Goal: Navigation & Orientation: Find specific page/section

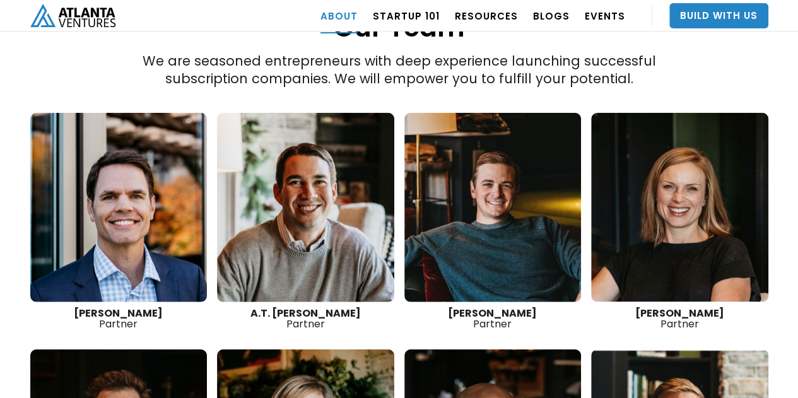
scroll to position [1766, 0]
click at [652, 192] on link at bounding box center [679, 207] width 177 height 189
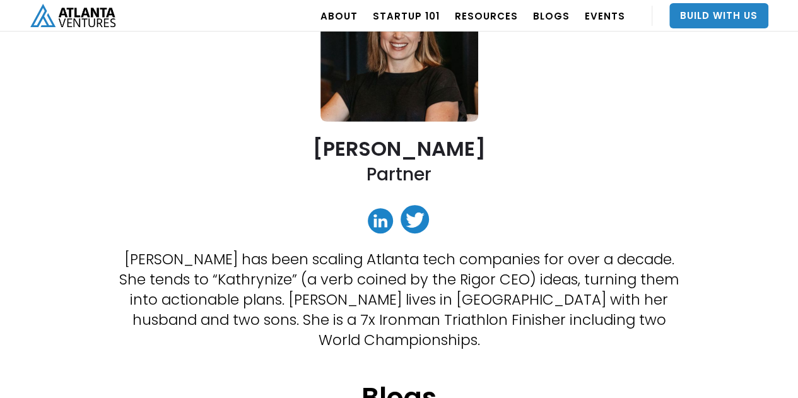
scroll to position [189, 0]
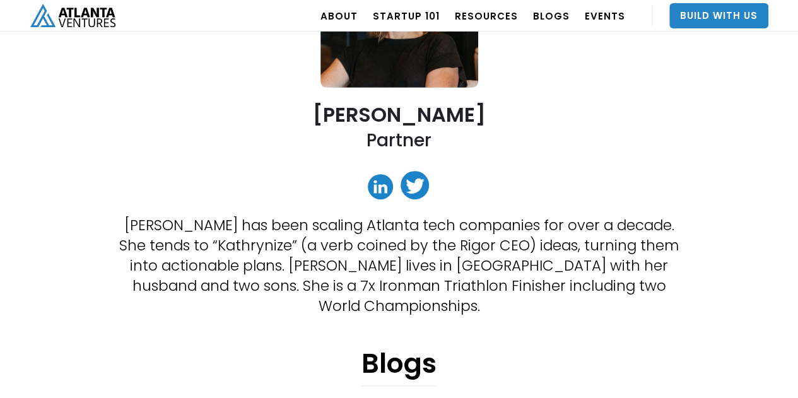
click at [378, 187] on link at bounding box center [380, 186] width 25 height 25
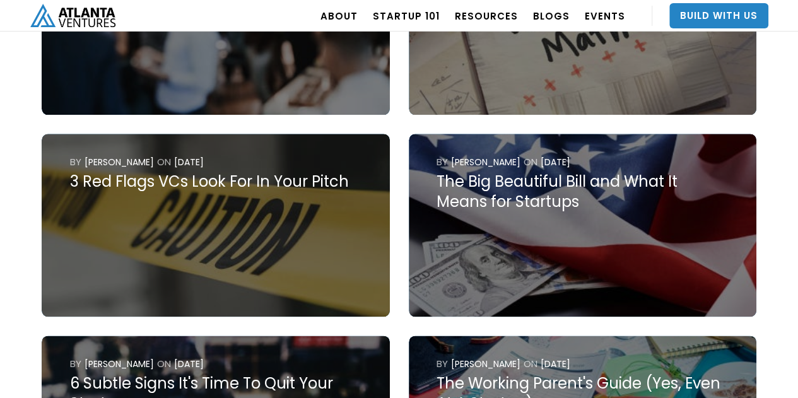
scroll to position [694, 0]
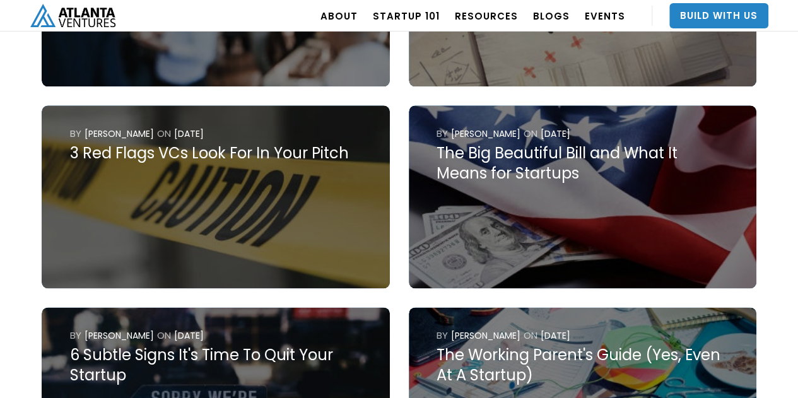
click at [339, 158] on img at bounding box center [216, 196] width 348 height 183
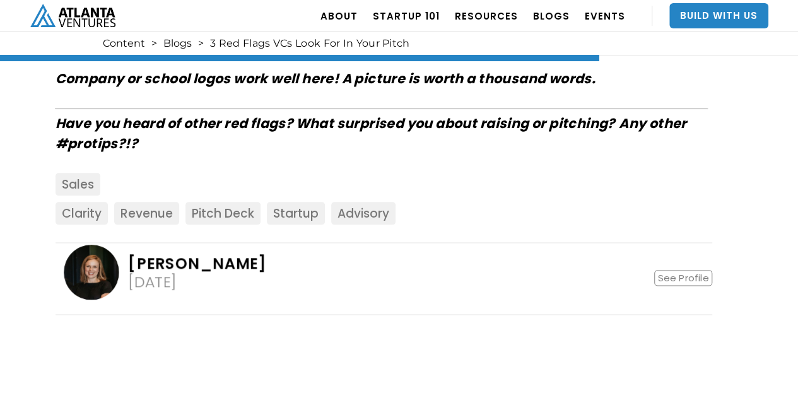
scroll to position [3091, 0]
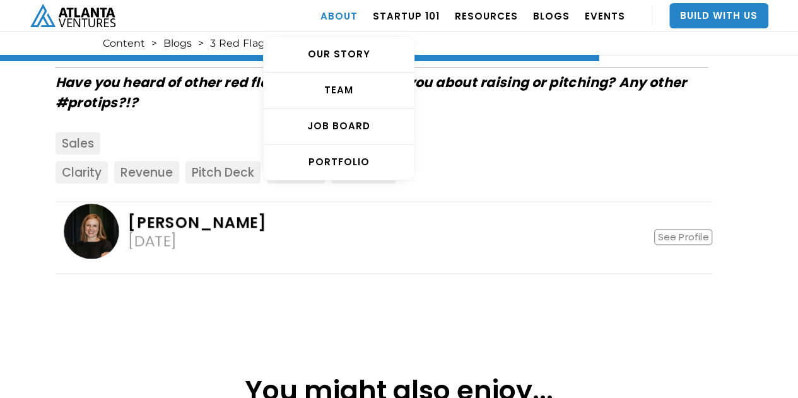
click at [354, 13] on link "ABOUT" at bounding box center [338, 15] width 37 height 35
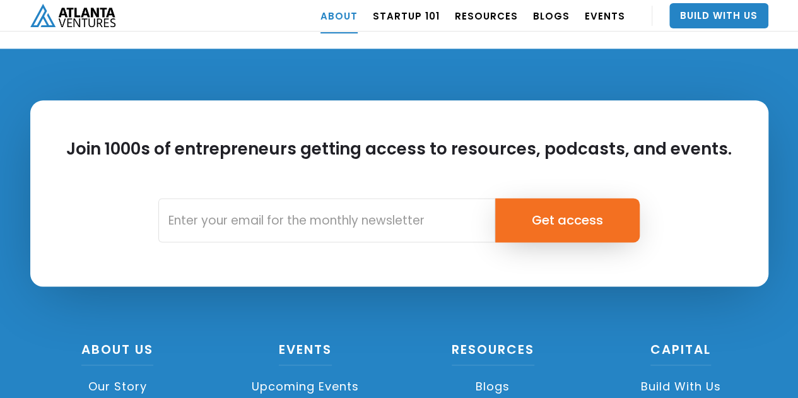
scroll to position [5717, 0]
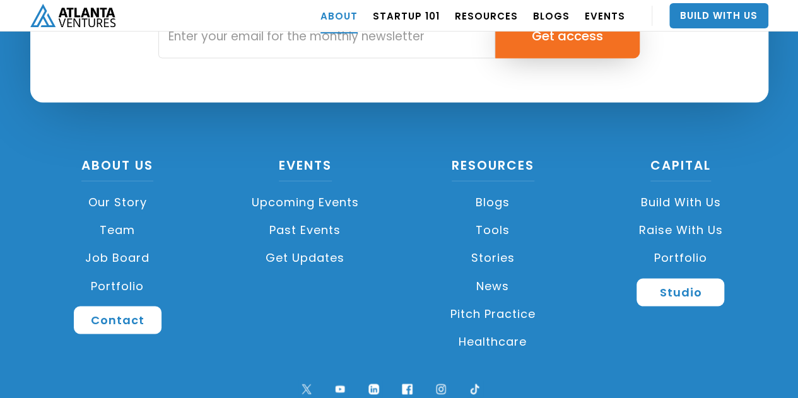
click at [694, 216] on link "Raise with Us" at bounding box center [680, 230] width 175 height 28
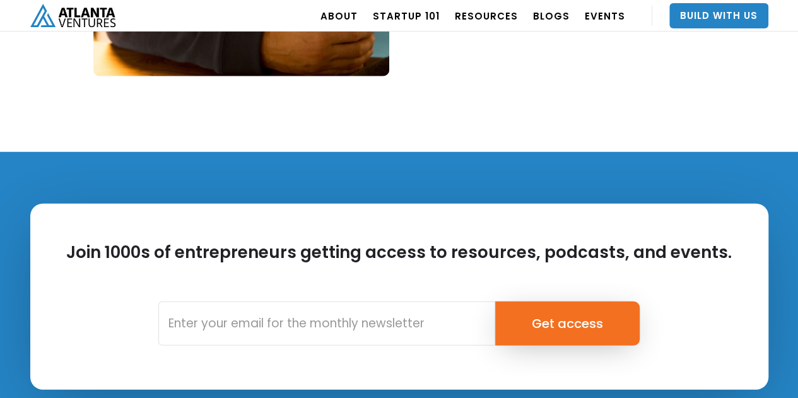
scroll to position [1640, 0]
